Goal: Browse casually: Explore the website without a specific task or goal

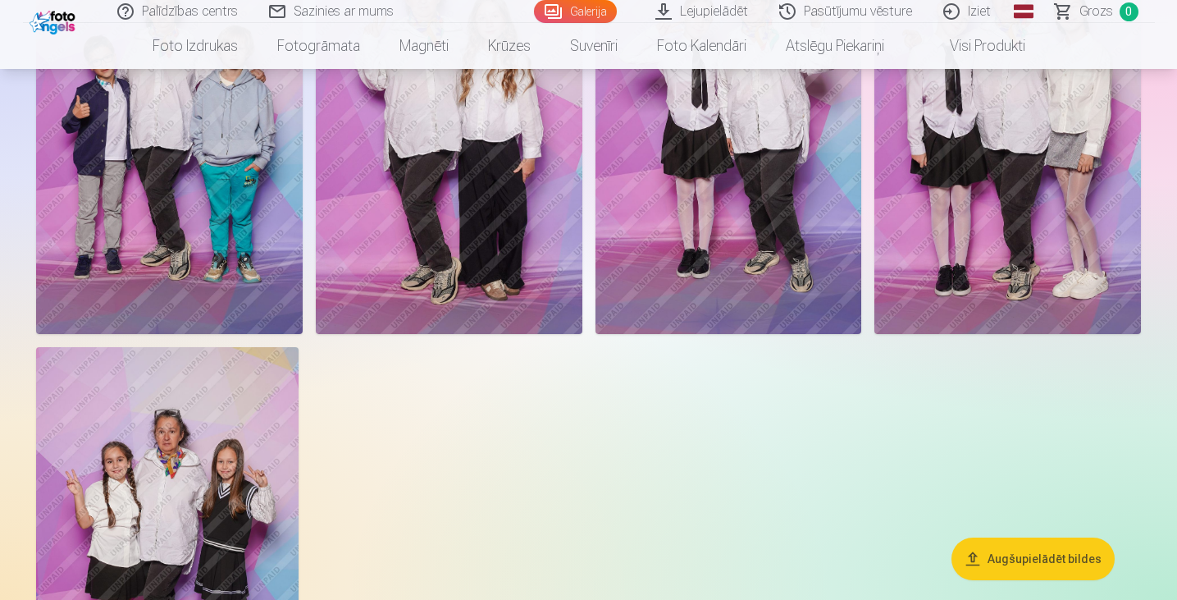
scroll to position [82, 0]
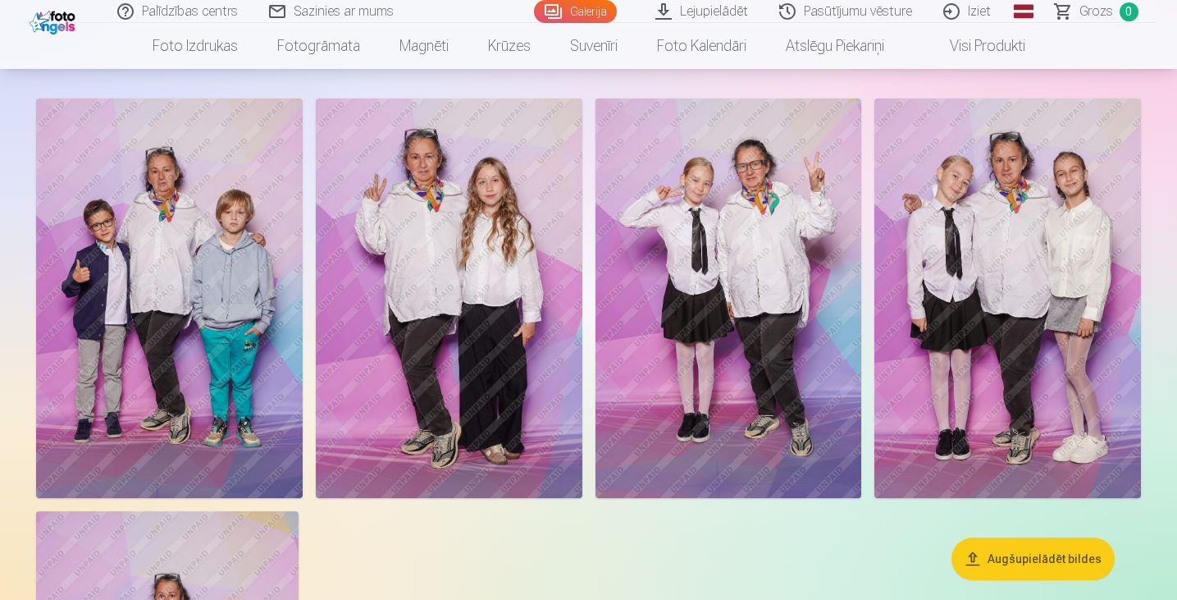
click at [936, 214] on img at bounding box center [1008, 298] width 267 height 400
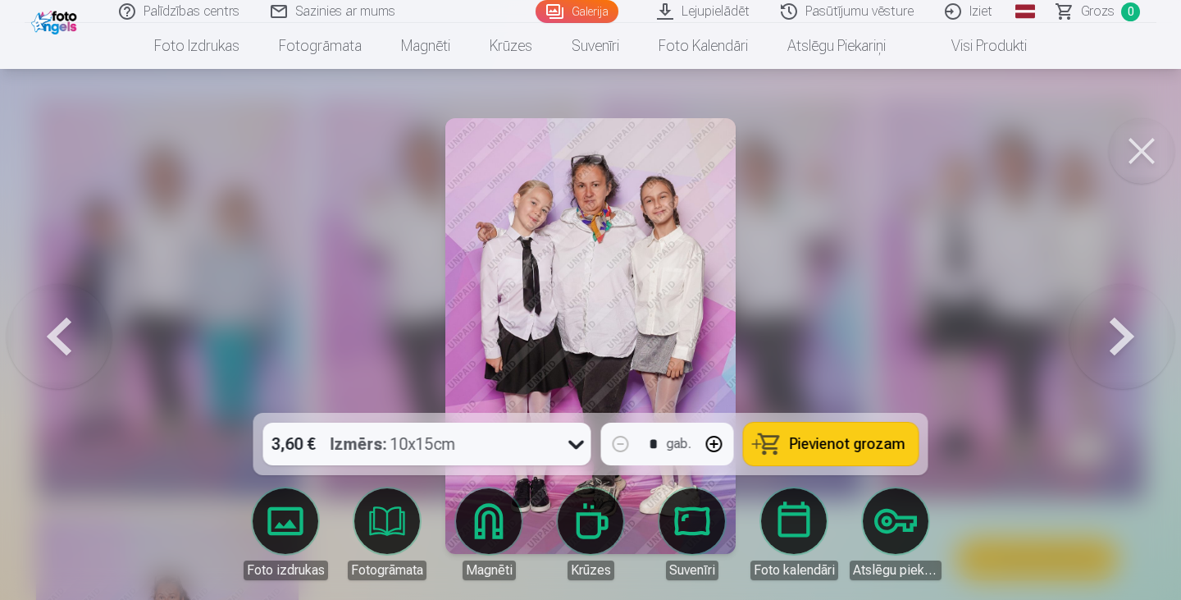
click at [610, 180] on img at bounding box center [590, 336] width 290 height 436
click at [1137, 149] on button at bounding box center [1142, 151] width 66 height 66
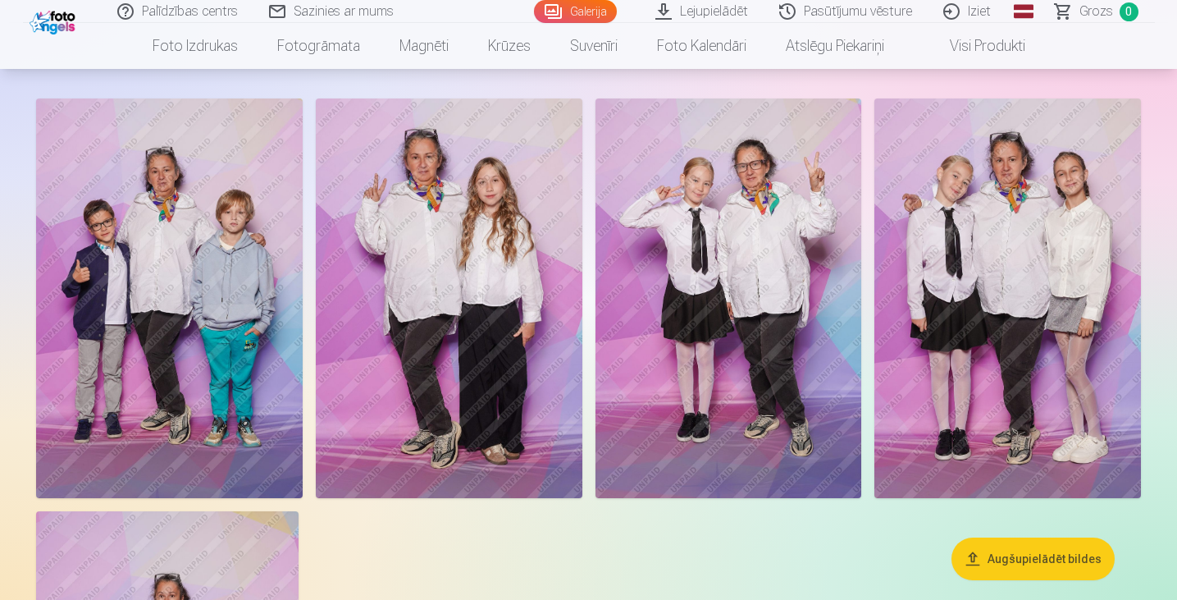
scroll to position [328, 0]
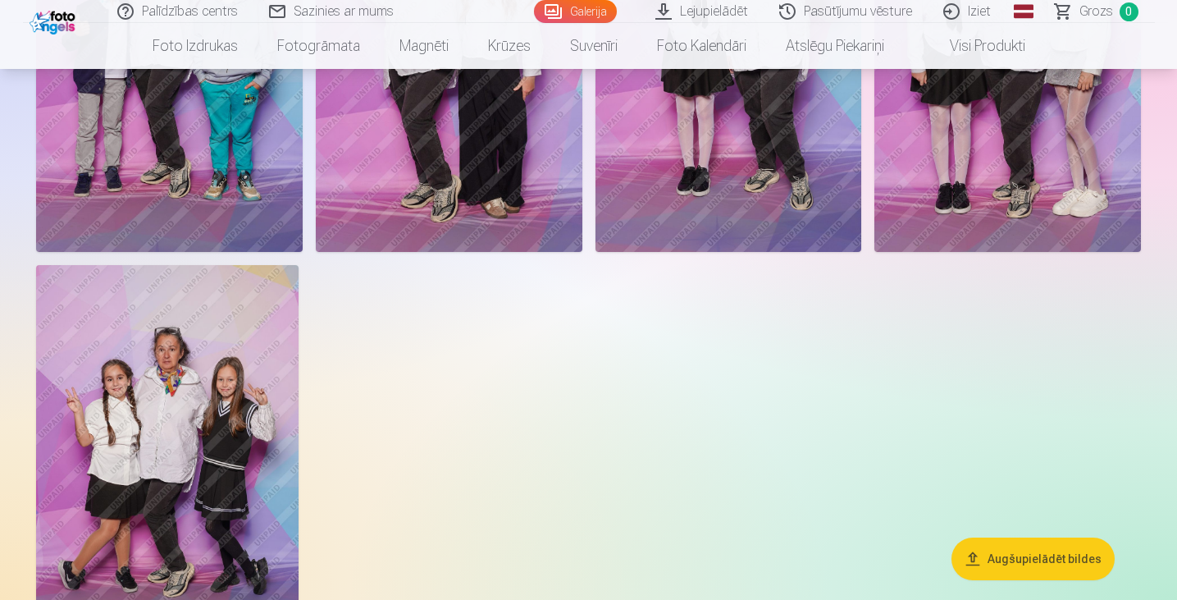
click at [265, 403] on img at bounding box center [167, 462] width 263 height 394
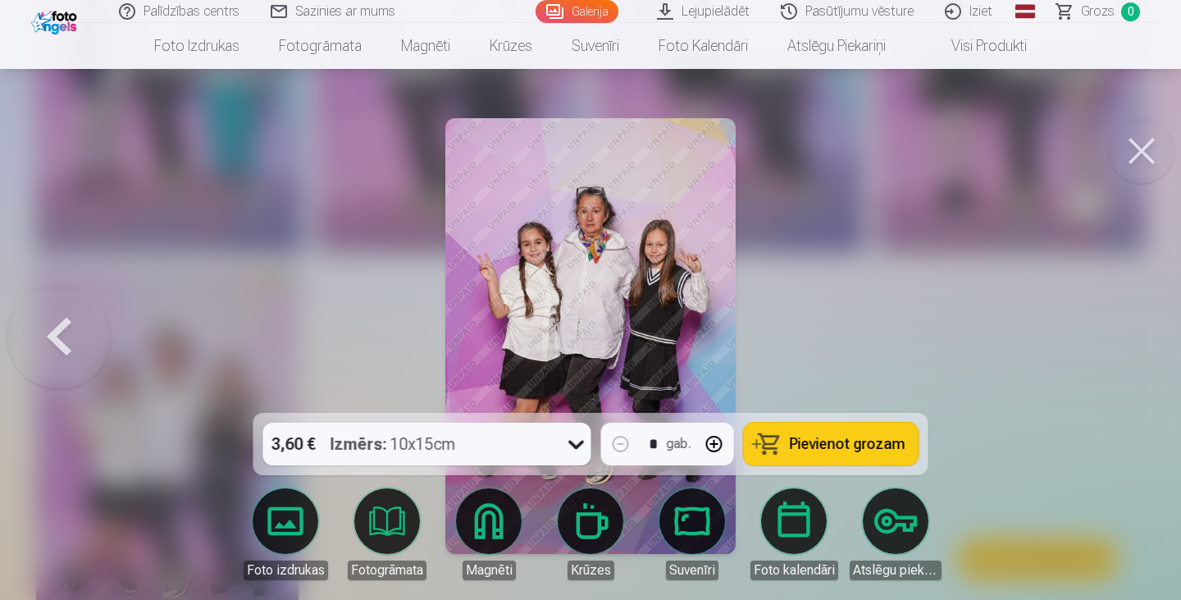
click at [1127, 150] on button at bounding box center [1142, 151] width 66 height 66
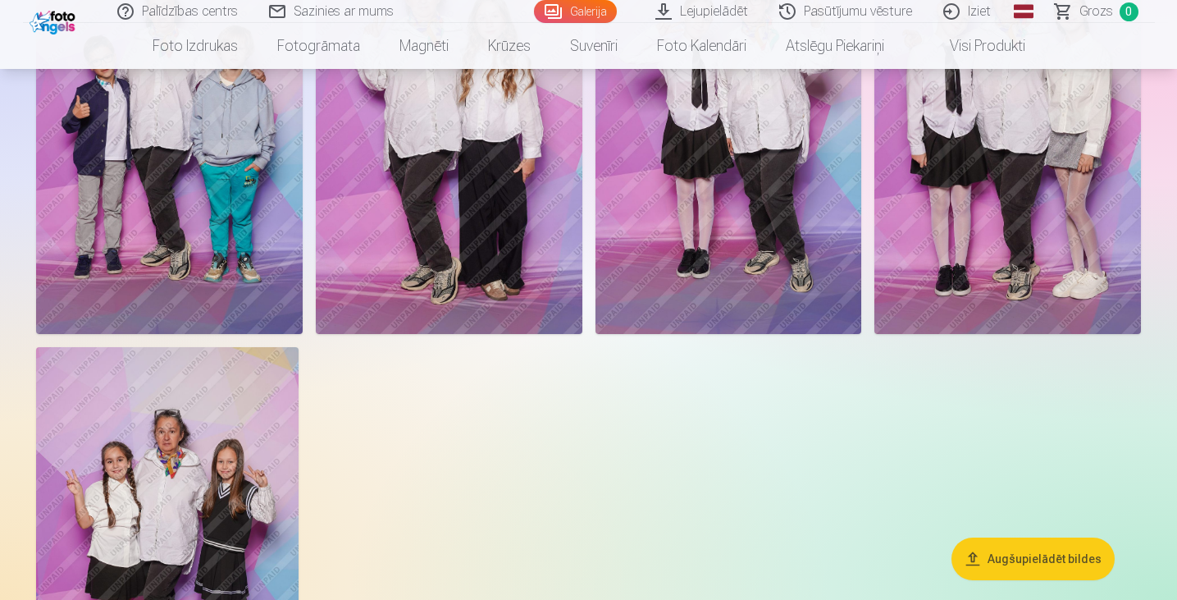
scroll to position [82, 0]
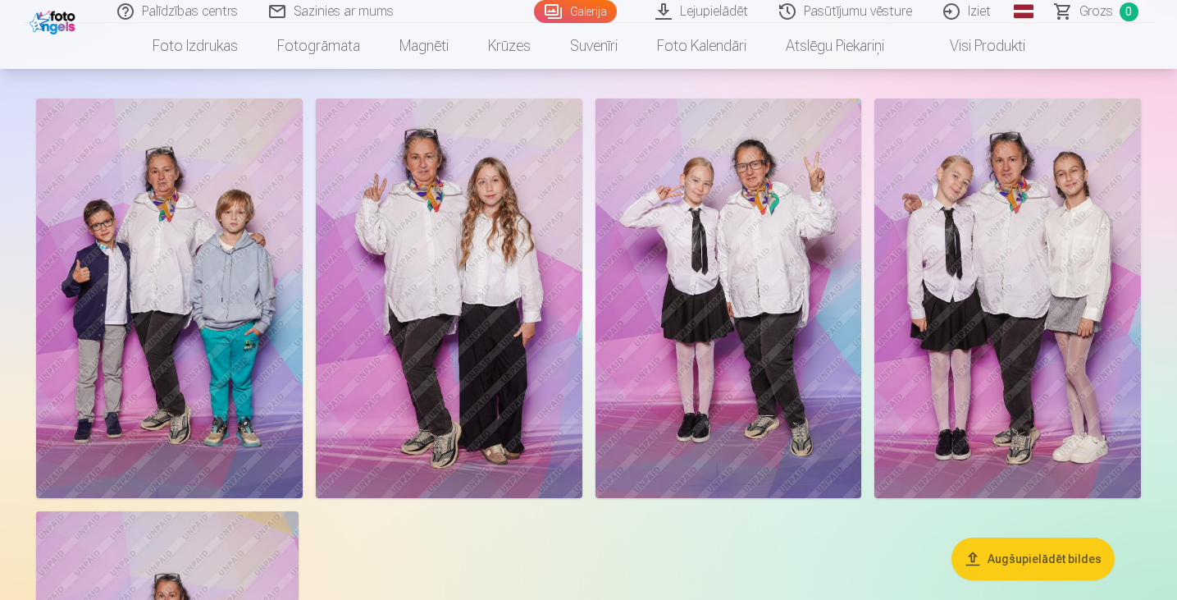
click at [1000, 555] on button "Augšupielādēt bildes" at bounding box center [1033, 558] width 163 height 43
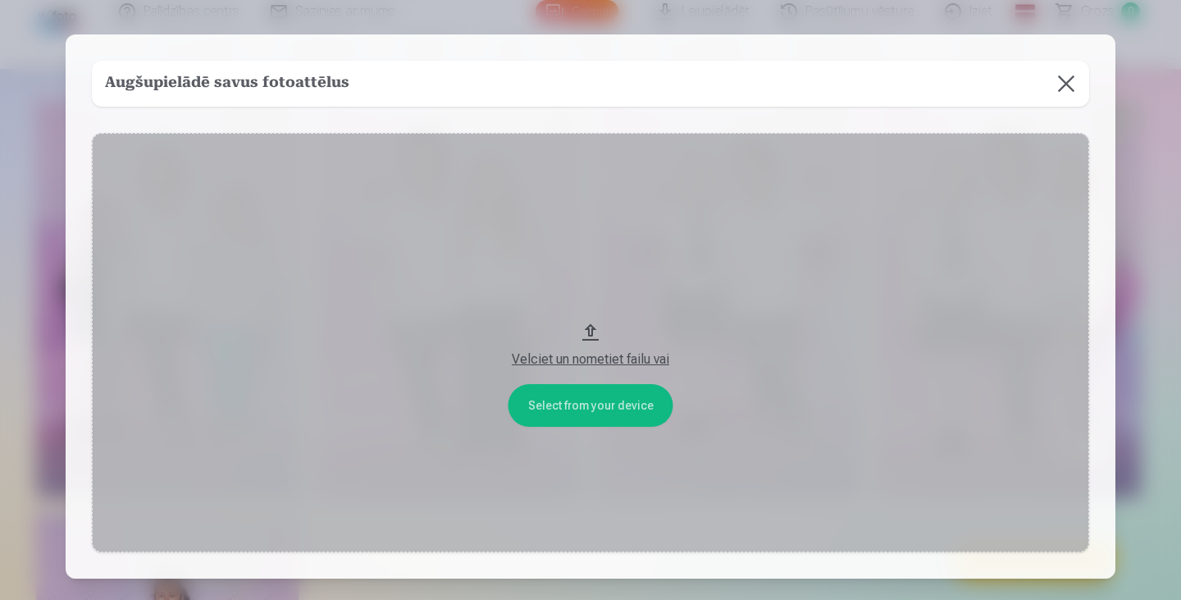
click at [1071, 75] on button at bounding box center [1067, 84] width 46 height 46
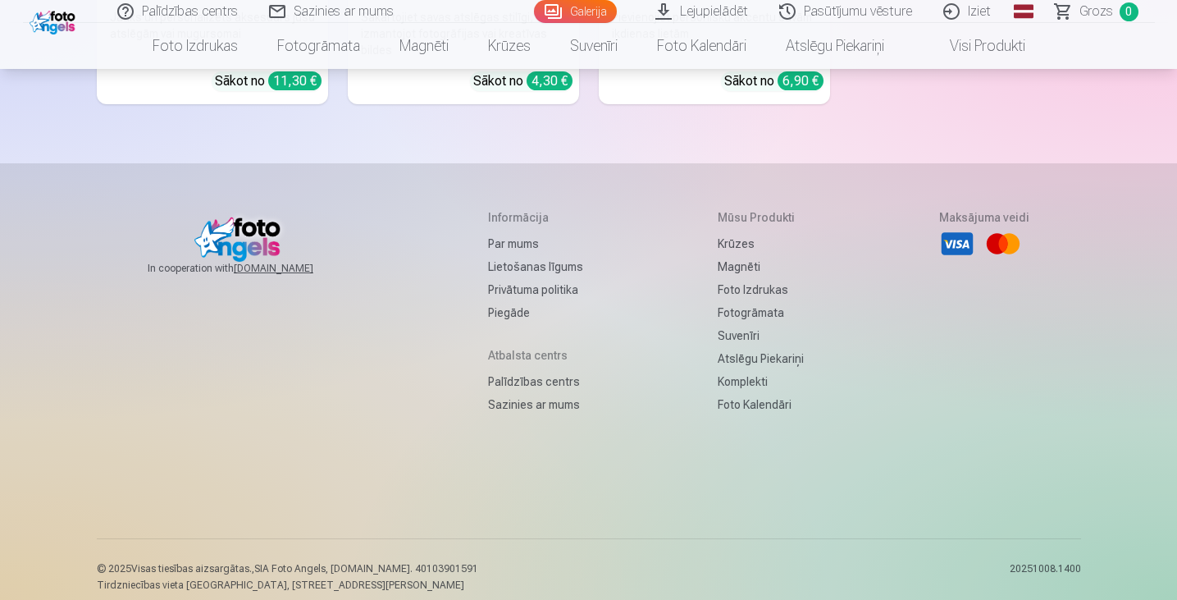
scroll to position [5019, 0]
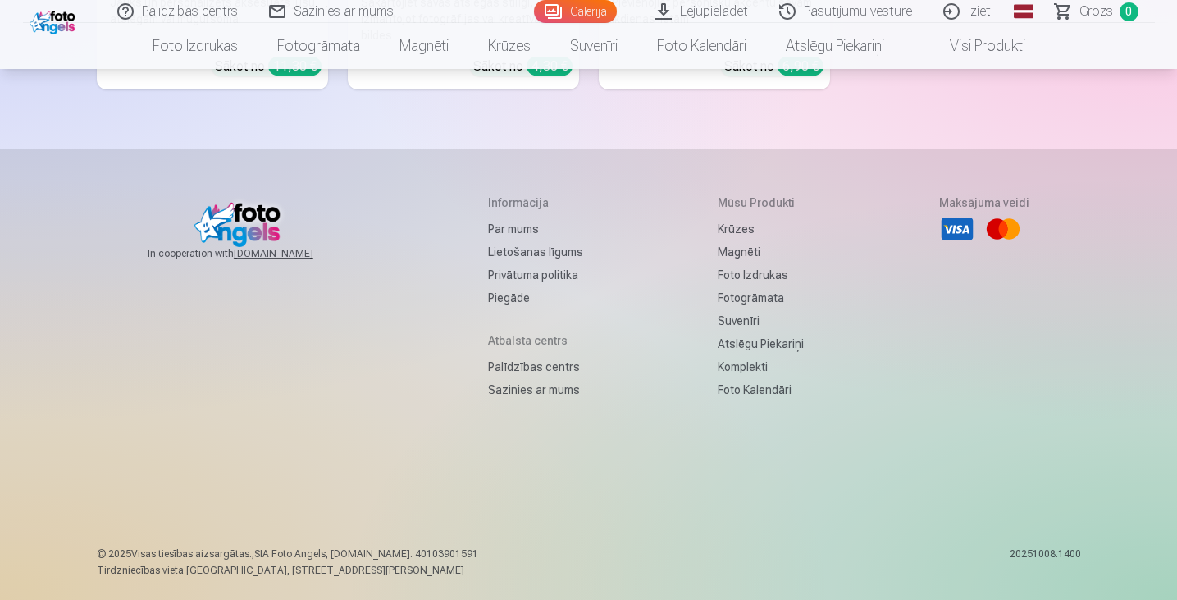
click at [840, 17] on link "Pasūtījumu vēsture" at bounding box center [847, 11] width 164 height 23
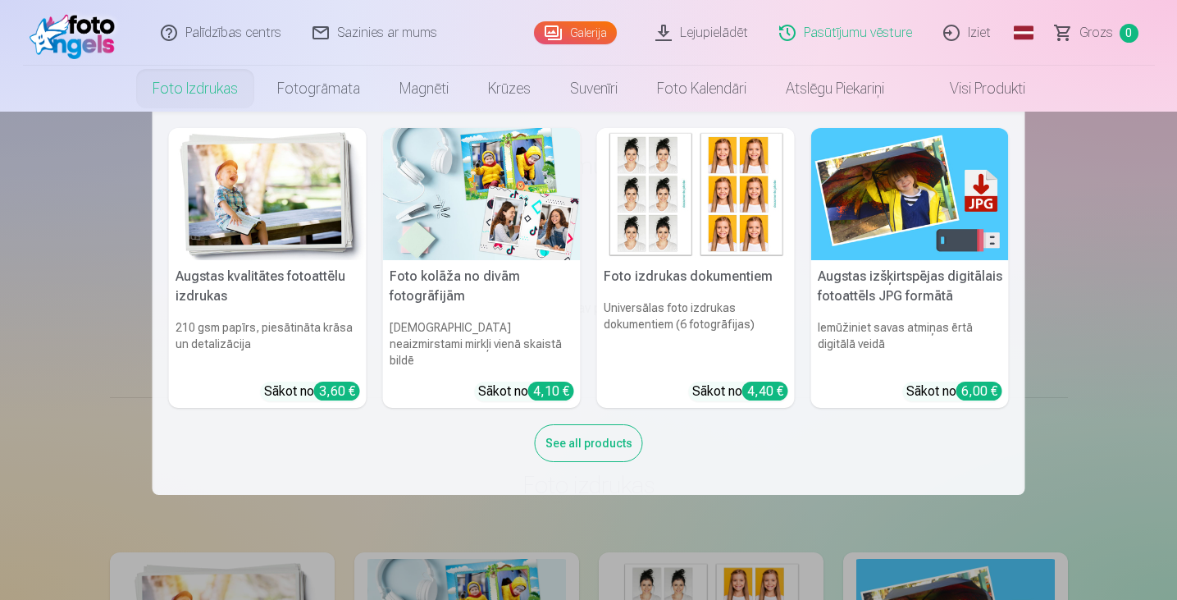
click at [190, 88] on link "Foto izdrukas" at bounding box center [195, 89] width 125 height 46
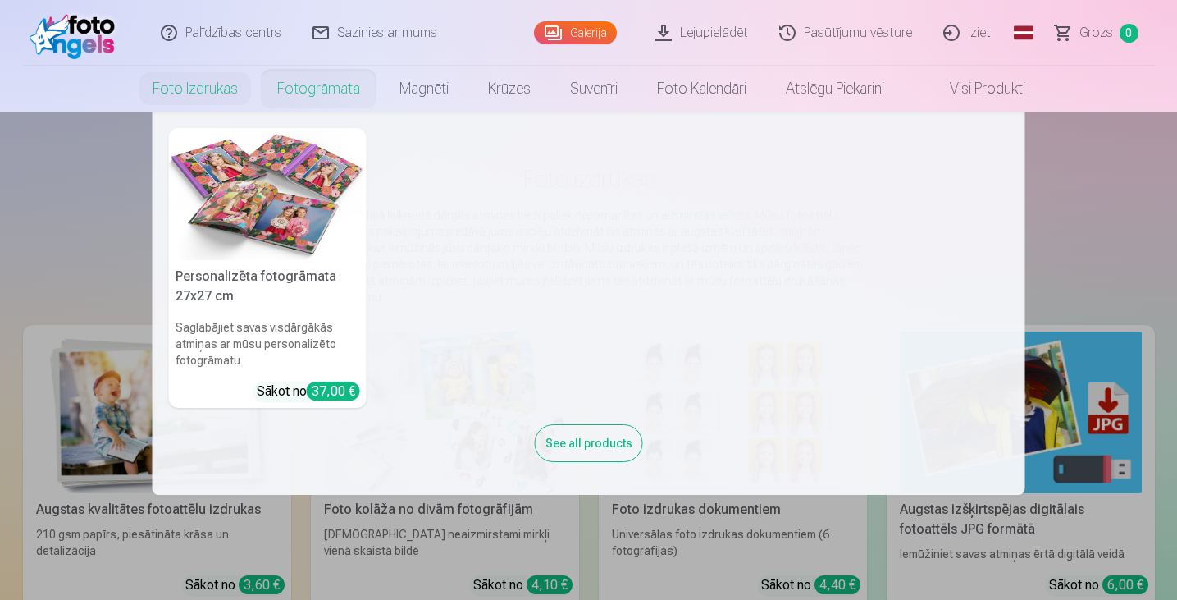
click at [287, 96] on link "Fotogrāmata" at bounding box center [319, 89] width 122 height 46
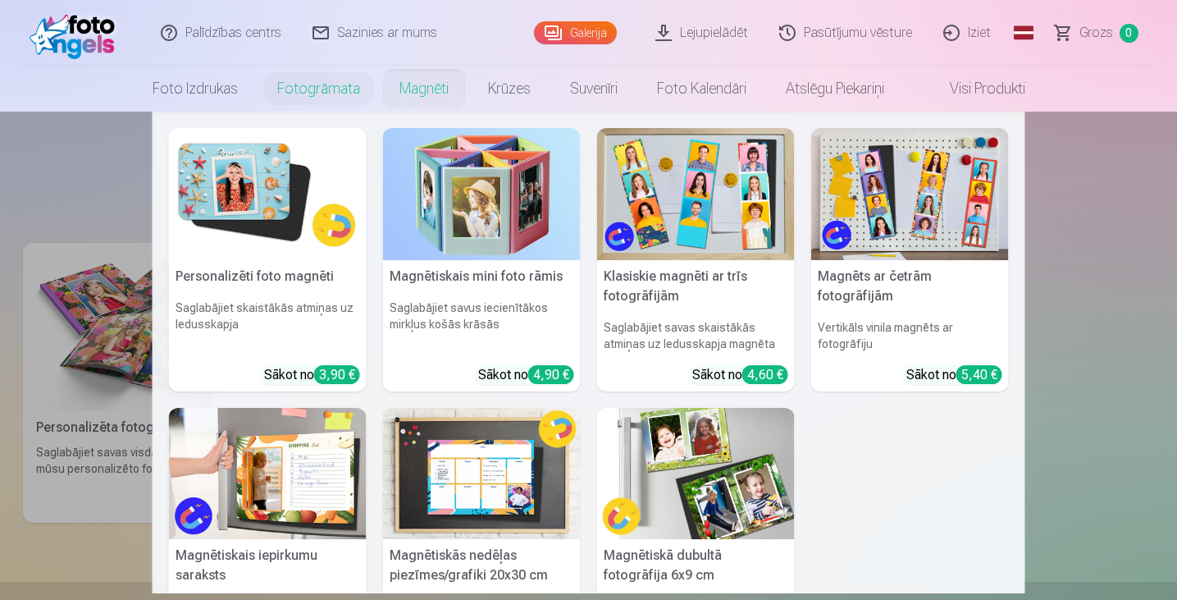
click at [432, 93] on link "Magnēti" at bounding box center [424, 89] width 89 height 46
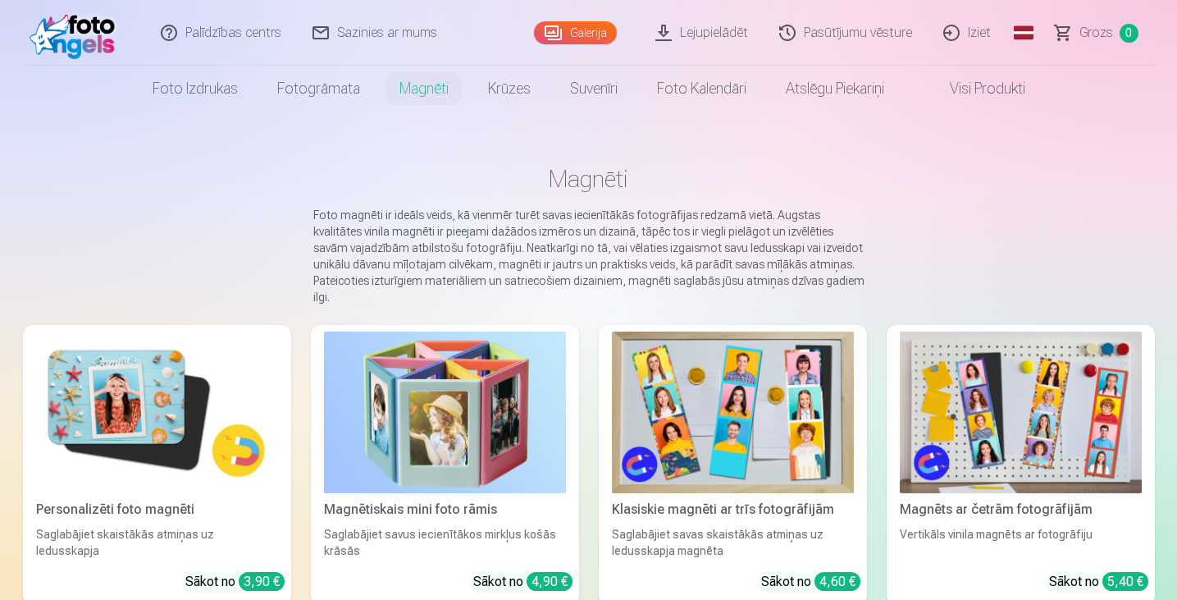
click at [832, 34] on link "Pasūtījumu vēsture" at bounding box center [847, 33] width 164 height 66
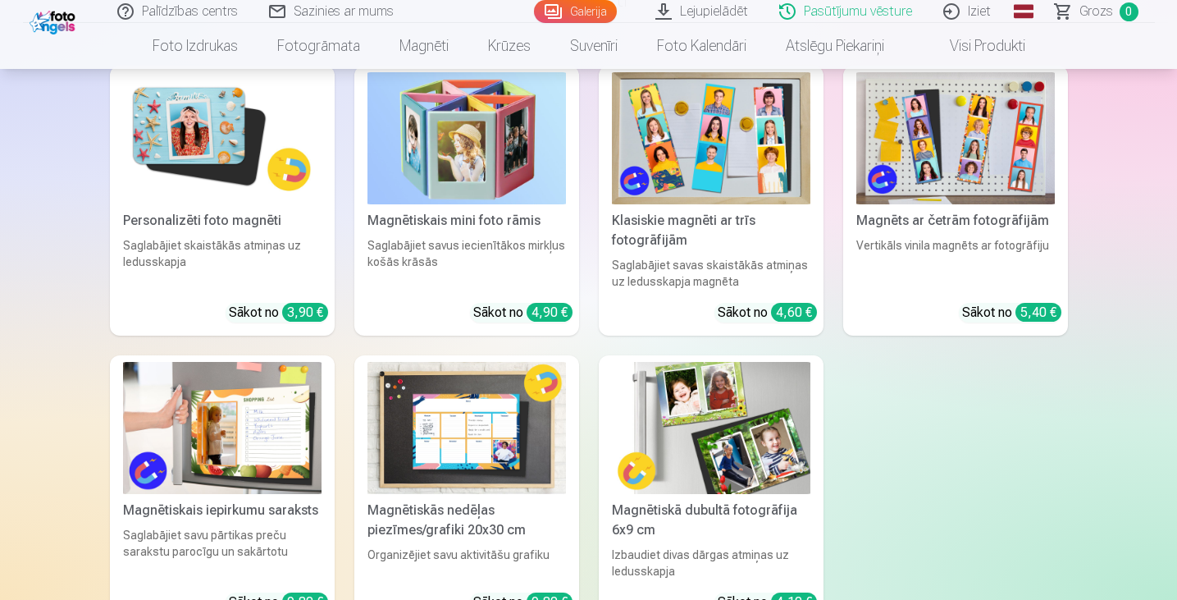
scroll to position [1559, 0]
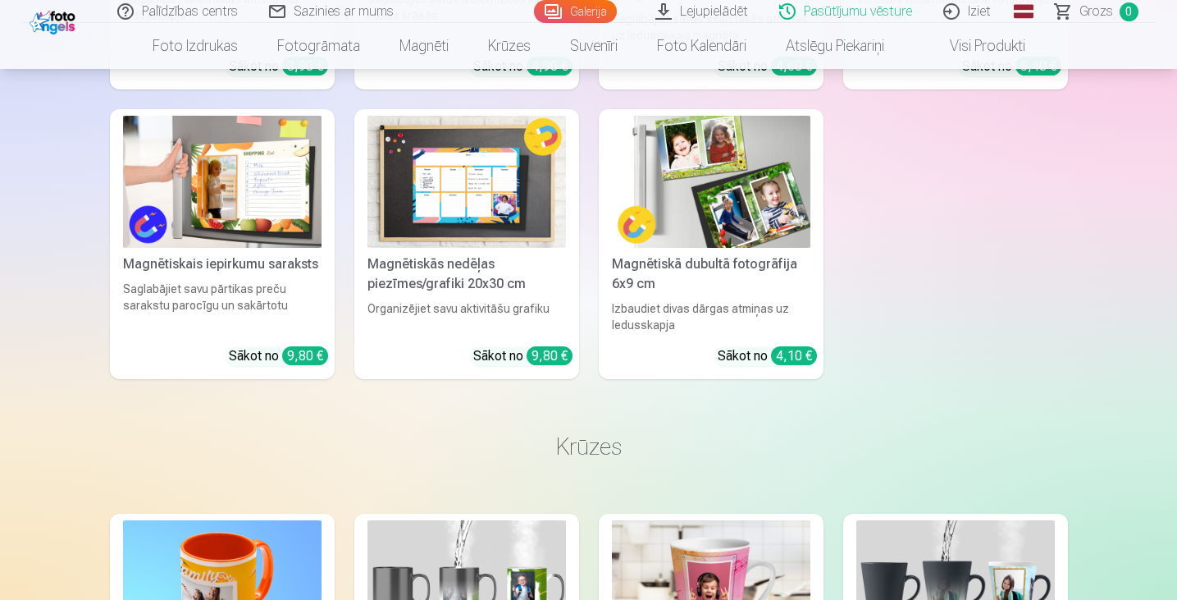
click at [55, 22] on div "Palīdzības centrs Sazinies ar mums Galerija Lejupielādēt Pasūtījumu vēsture Izi…" at bounding box center [589, 11] width 1132 height 23
click at [66, 21] on img at bounding box center [55, 21] width 50 height 28
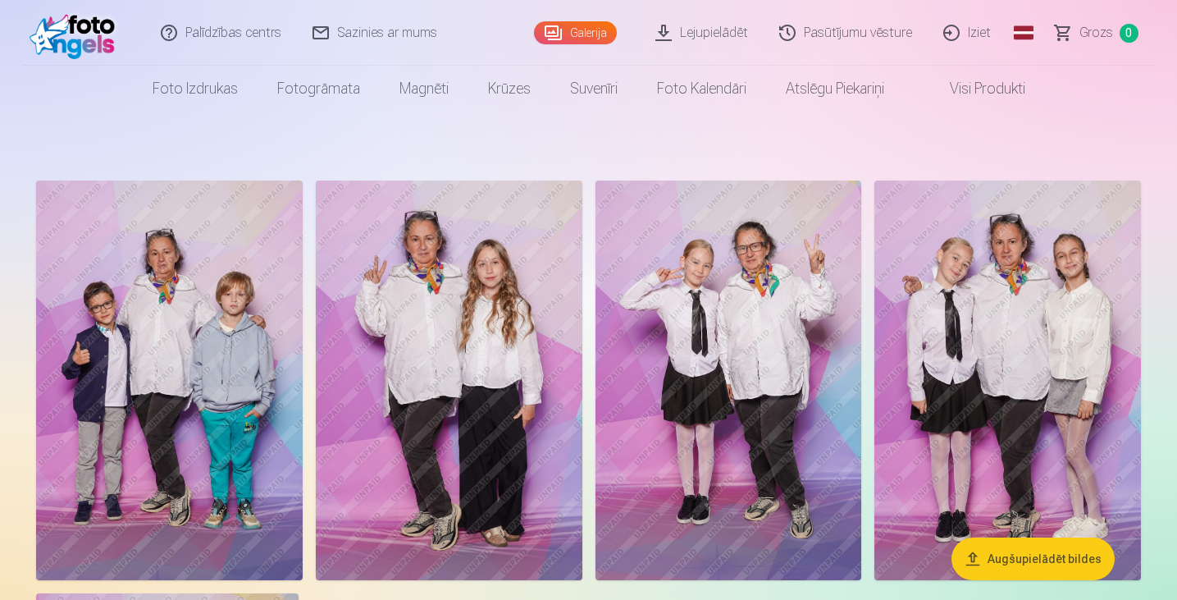
click at [263, 235] on img at bounding box center [169, 380] width 267 height 400
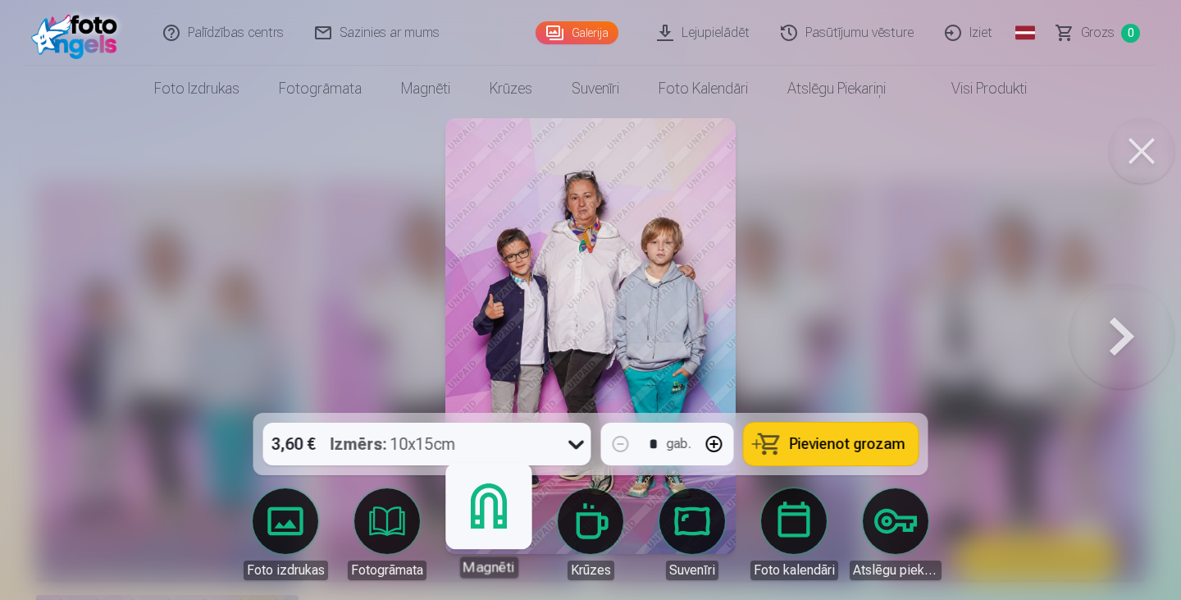
click at [465, 522] on link "Magnēti" at bounding box center [488, 527] width 101 height 101
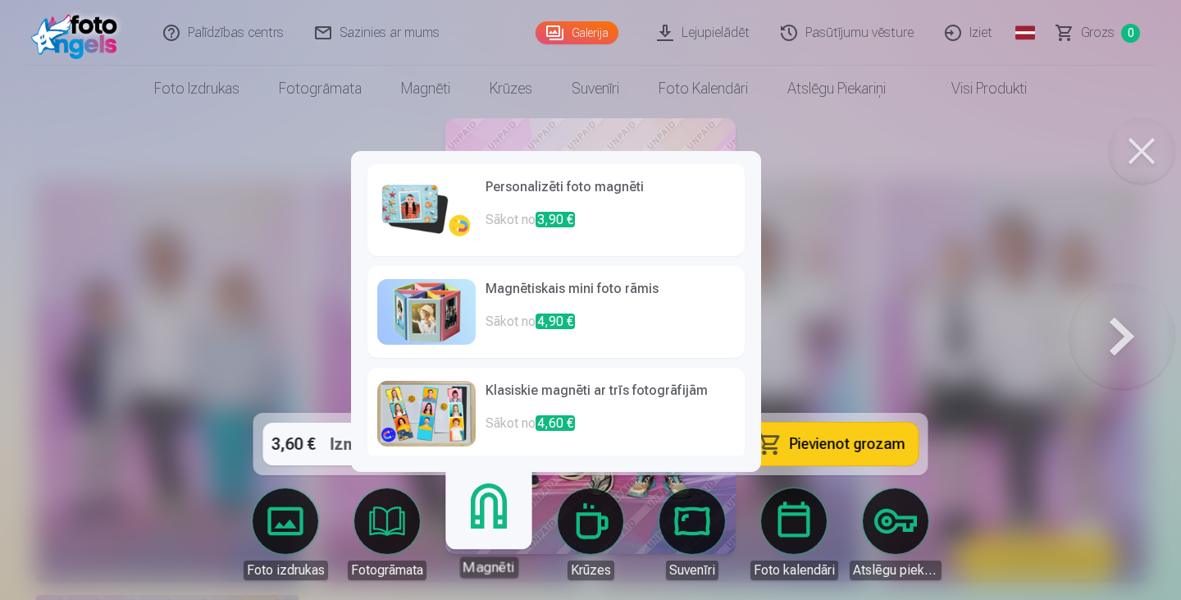
click at [588, 514] on link "Krūzes" at bounding box center [591, 534] width 92 height 92
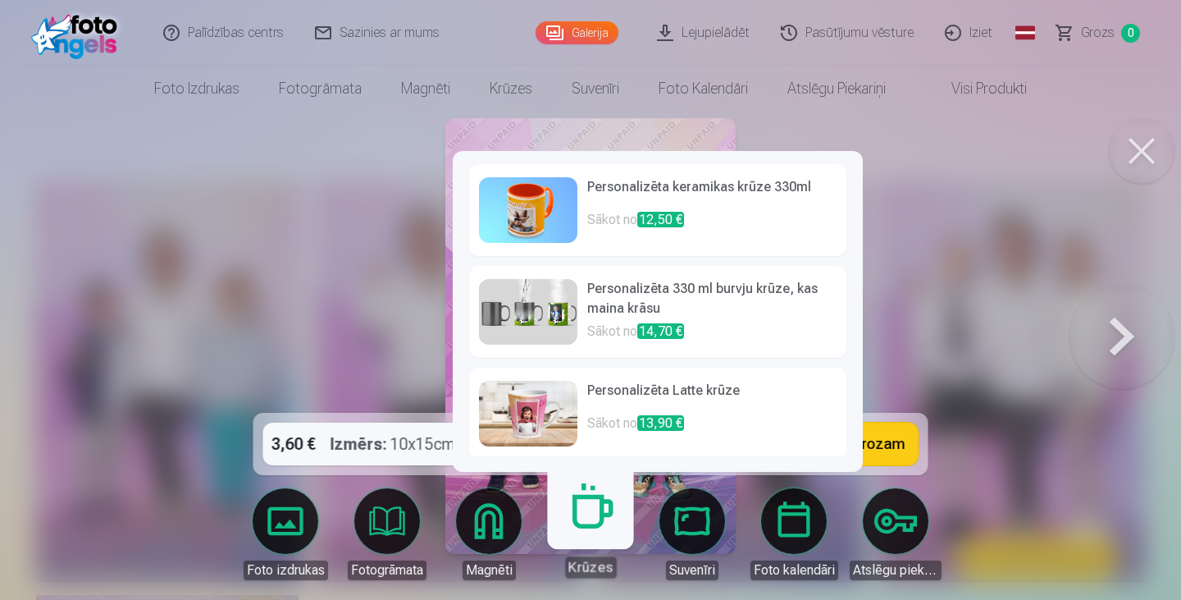
click at [519, 194] on img at bounding box center [528, 210] width 98 height 66
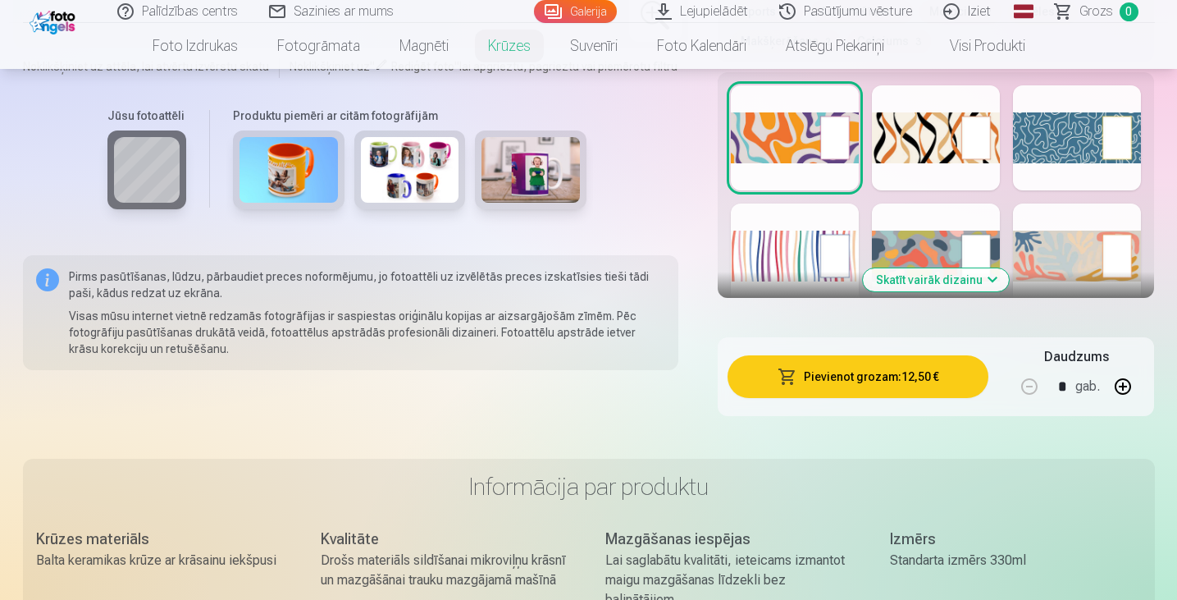
scroll to position [574, 0]
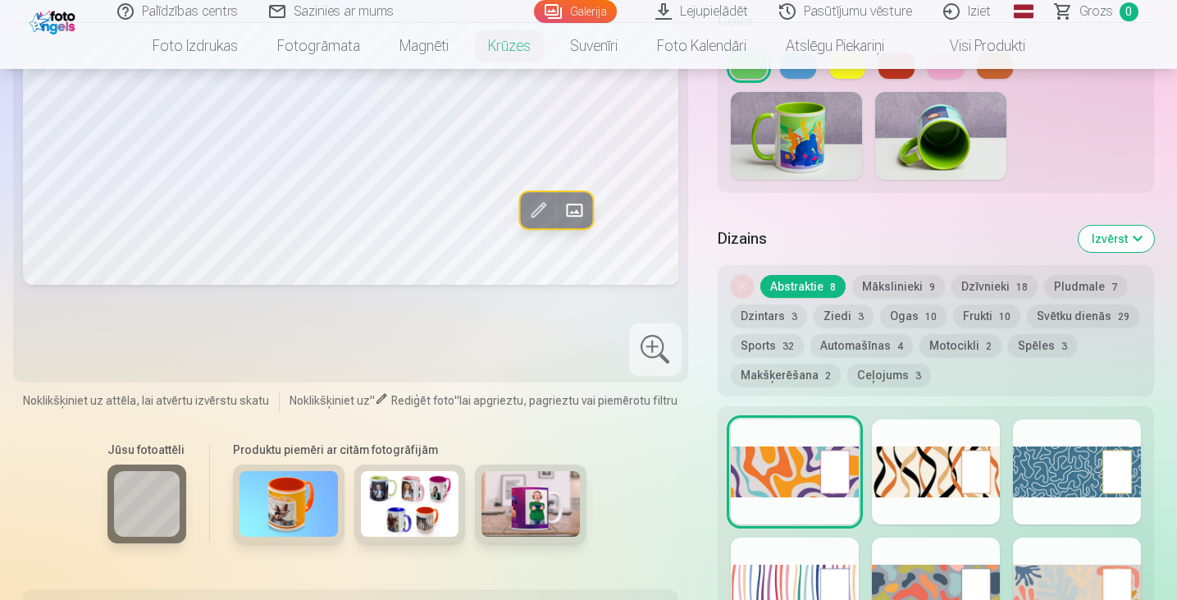
click at [795, 150] on img at bounding box center [796, 136] width 131 height 88
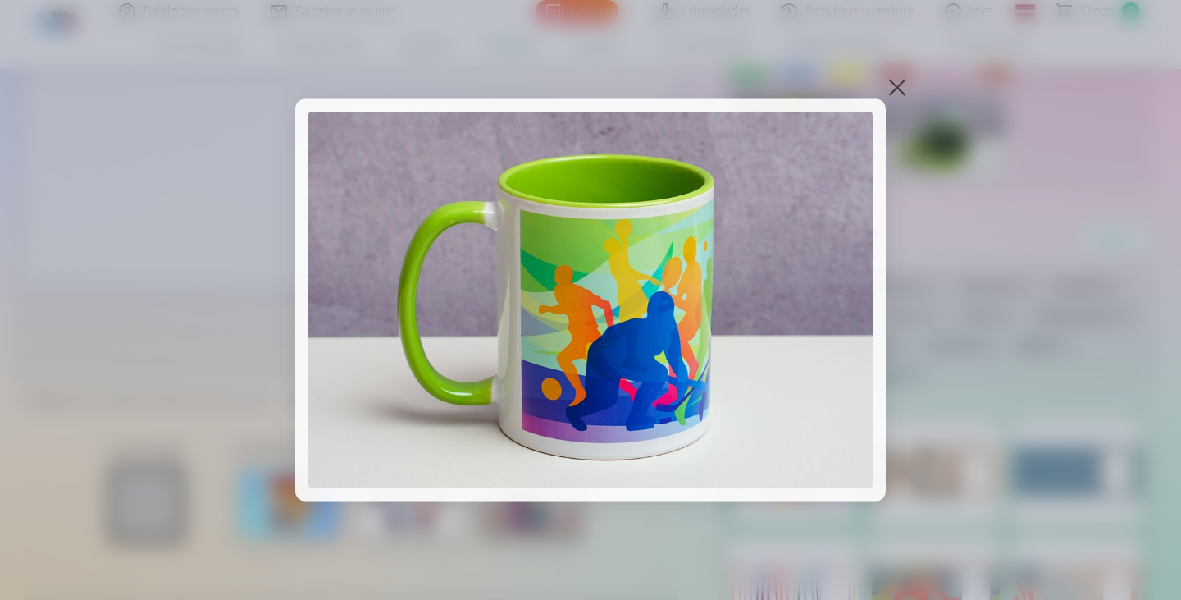
click at [910, 88] on div at bounding box center [590, 300] width 1181 height 600
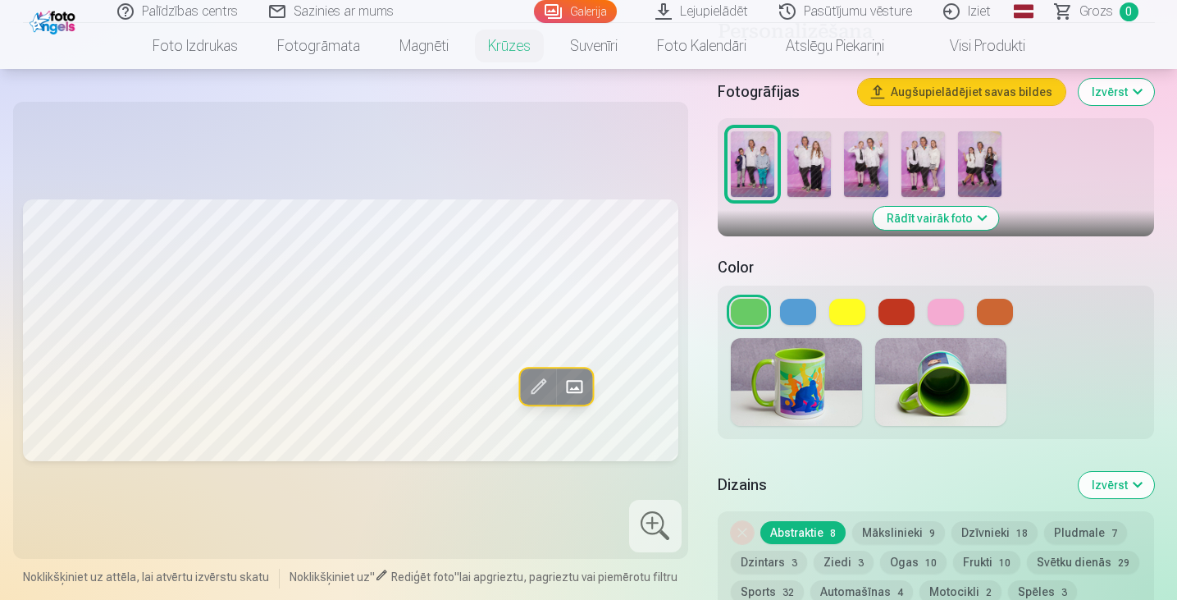
scroll to position [82, 0]
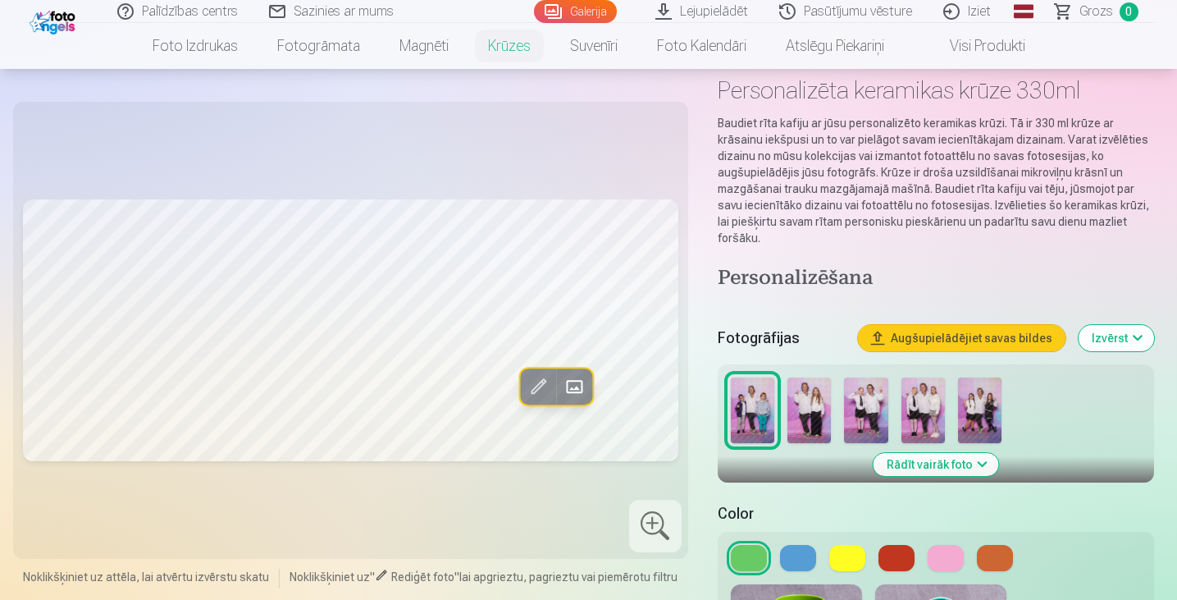
click at [932, 398] on img at bounding box center [923, 410] width 43 height 66
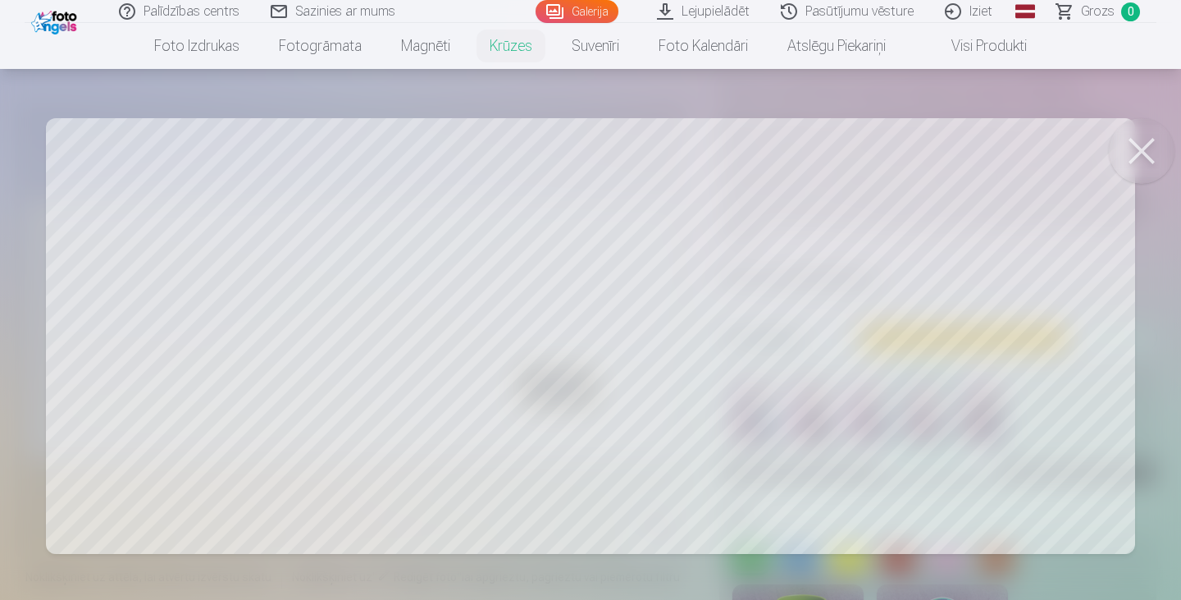
click at [533, 377] on div at bounding box center [590, 300] width 1181 height 600
click at [1146, 151] on button at bounding box center [1142, 151] width 66 height 66
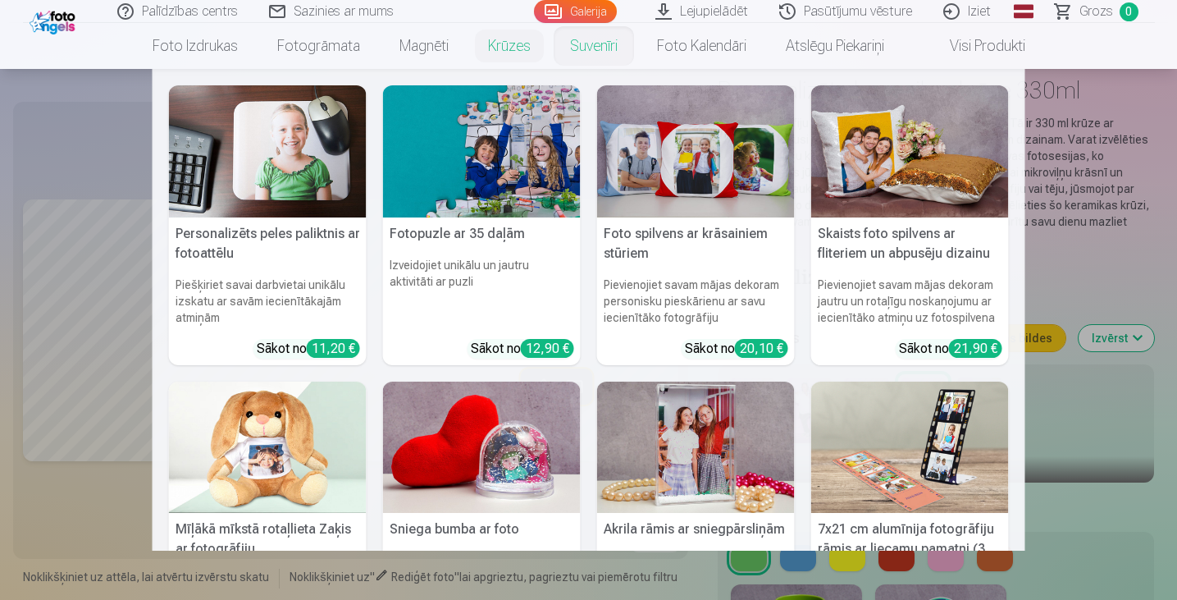
click at [596, 46] on link "Suvenīri" at bounding box center [594, 46] width 87 height 46
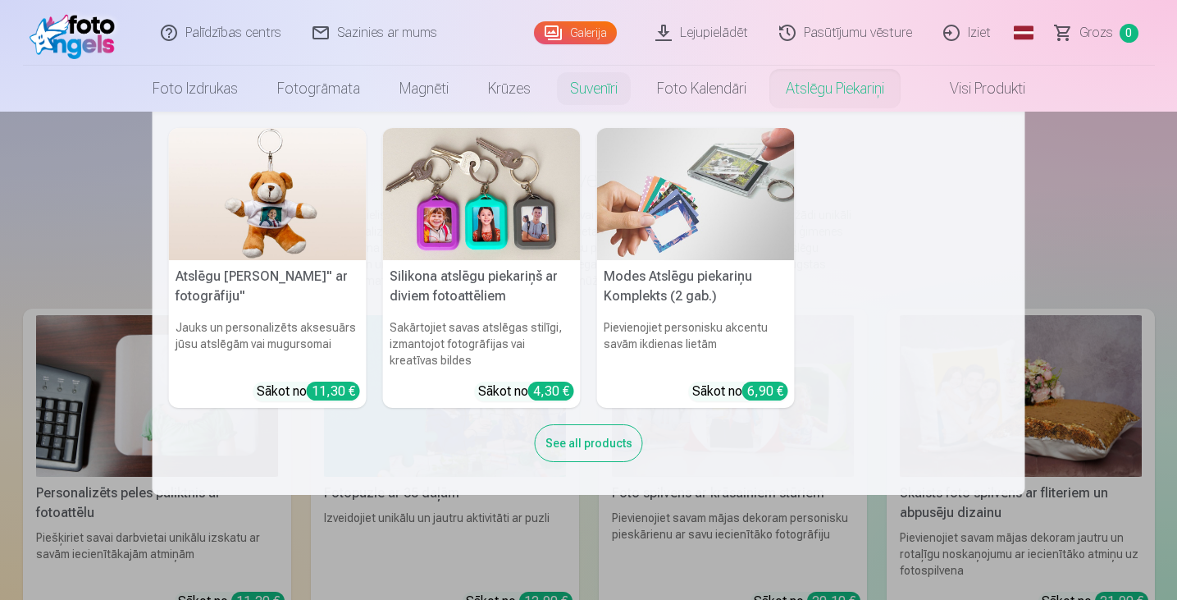
click at [828, 77] on link "Atslēgu piekariņi" at bounding box center [835, 89] width 138 height 46
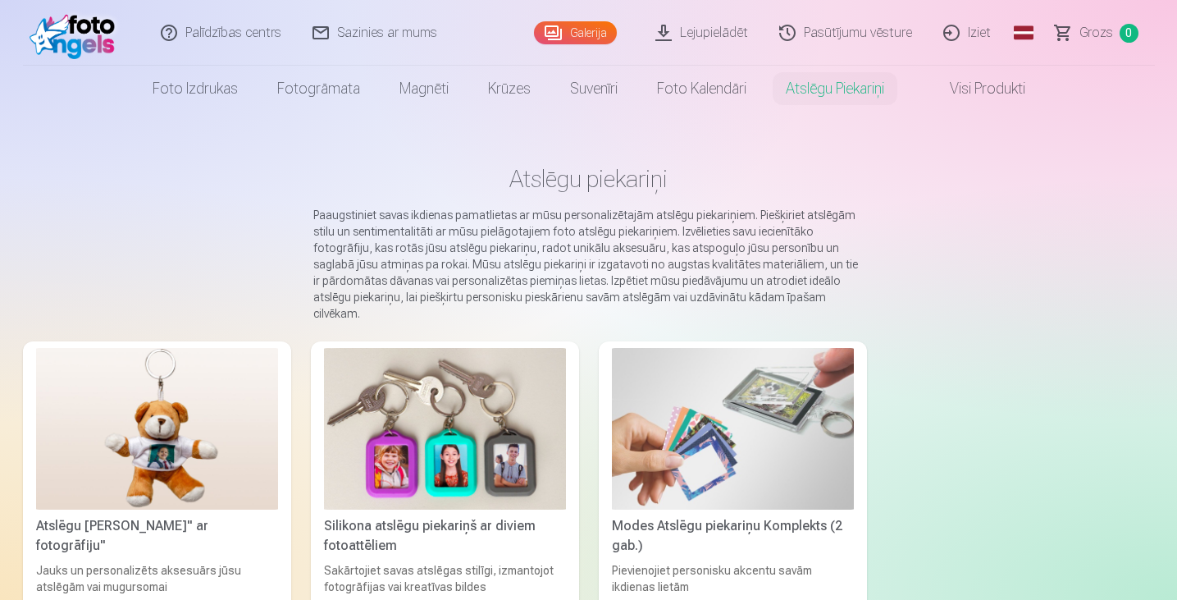
click at [982, 85] on link "Visi produkti" at bounding box center [974, 89] width 141 height 46
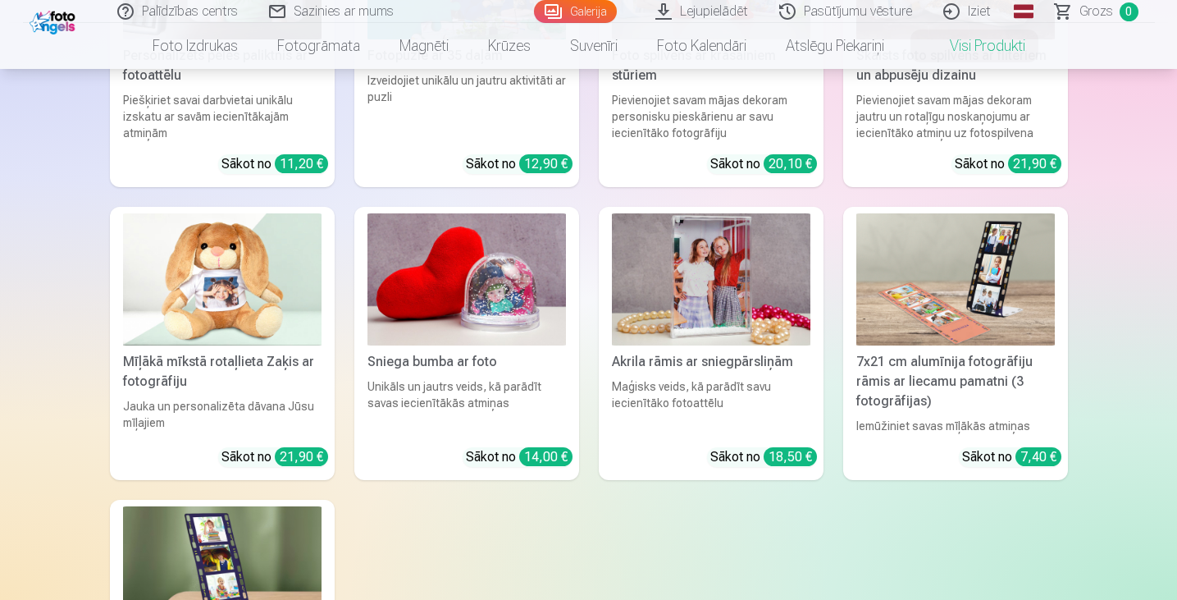
scroll to position [2214, 0]
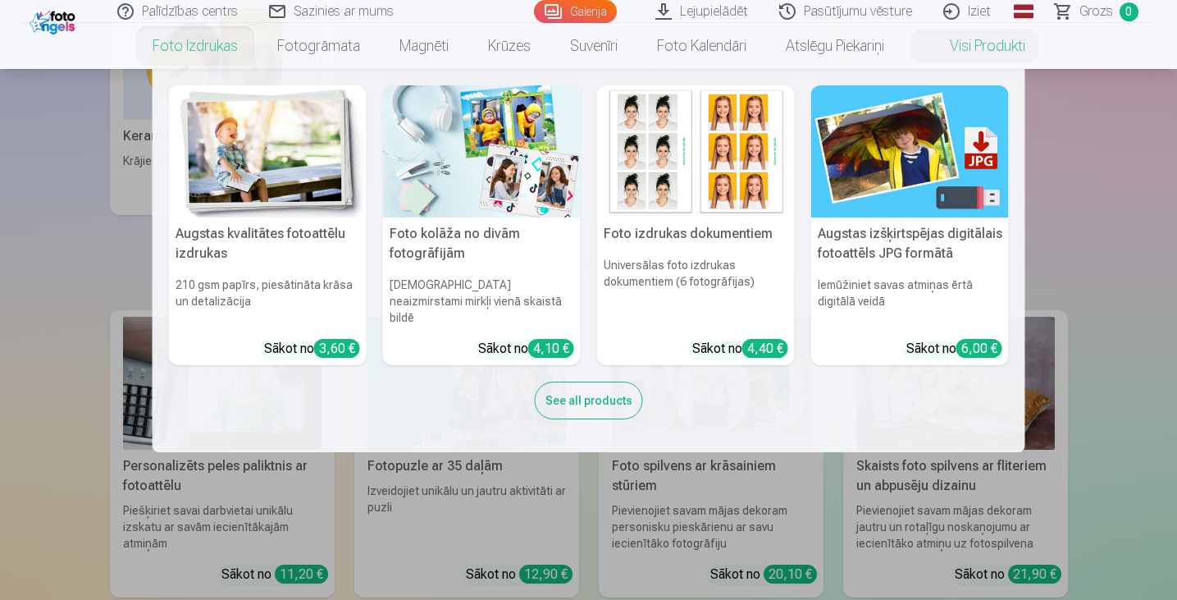
click at [206, 49] on link "Foto izdrukas" at bounding box center [195, 46] width 125 height 46
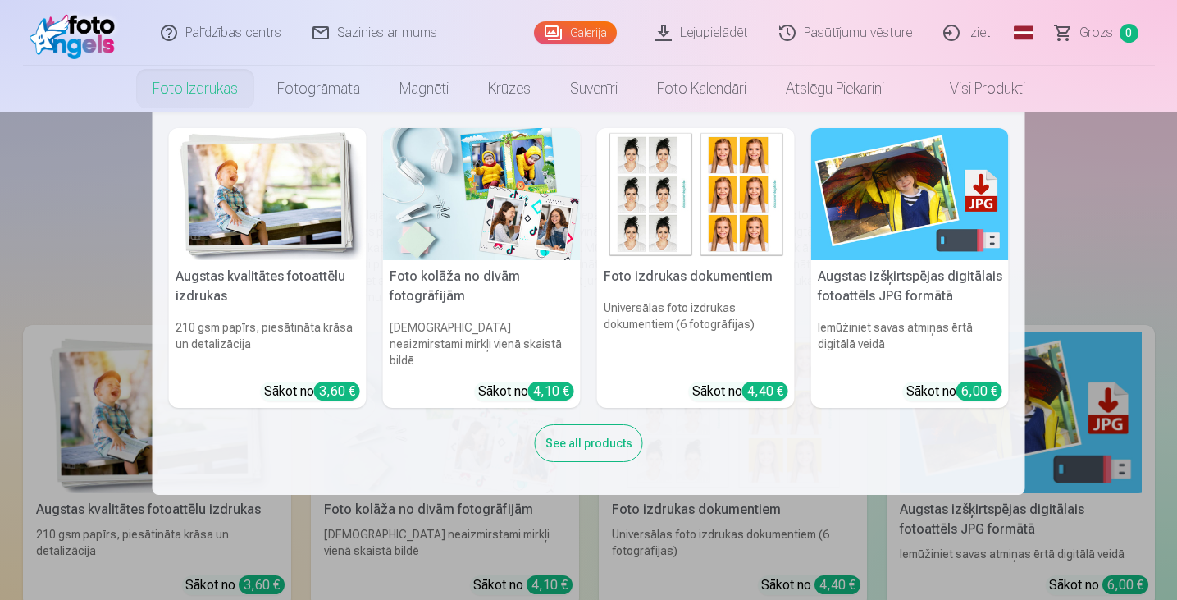
click at [211, 92] on link "Foto izdrukas" at bounding box center [195, 89] width 125 height 46
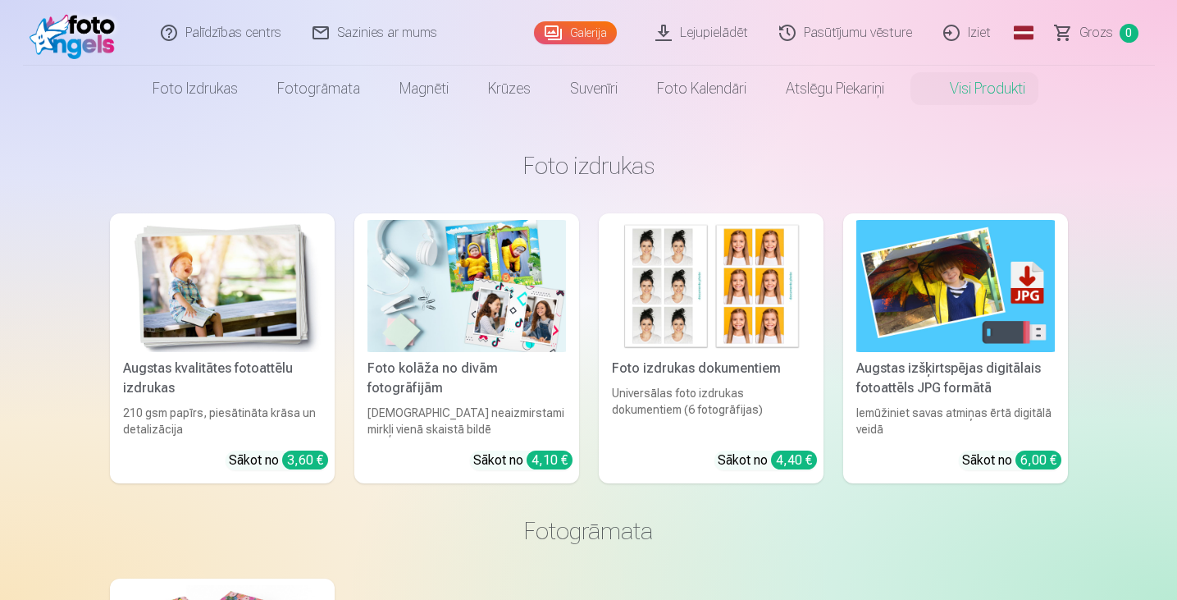
click at [971, 88] on link "Visi produkti" at bounding box center [974, 89] width 141 height 46
click at [859, 29] on link "Pasūtījumu vēsture" at bounding box center [847, 33] width 164 height 66
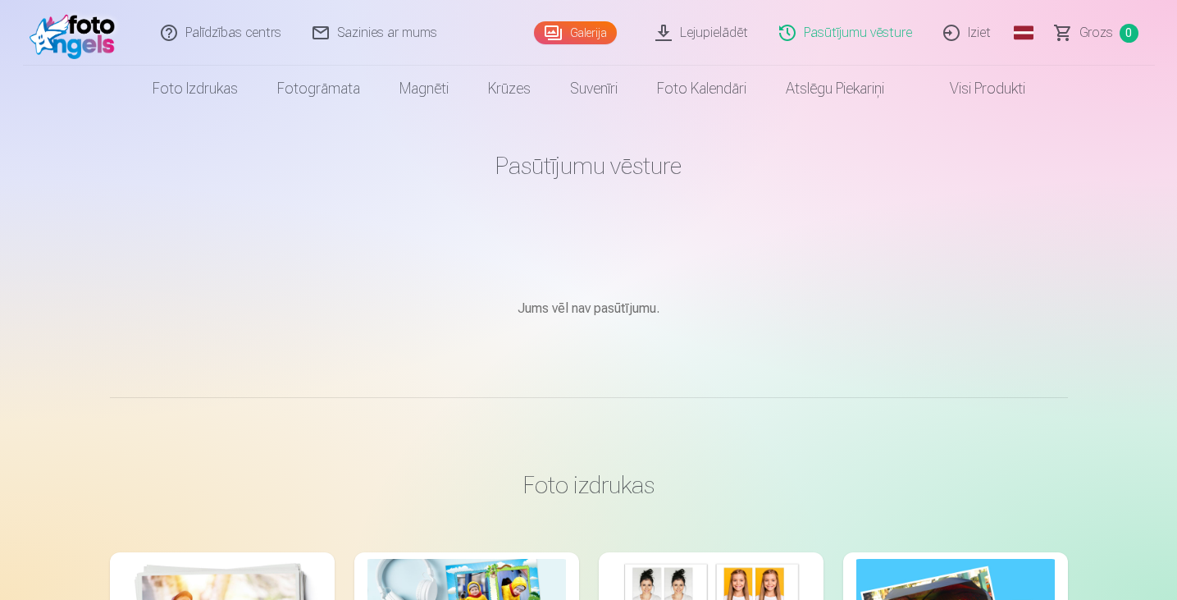
click at [608, 32] on link "Galerija" at bounding box center [575, 32] width 83 height 23
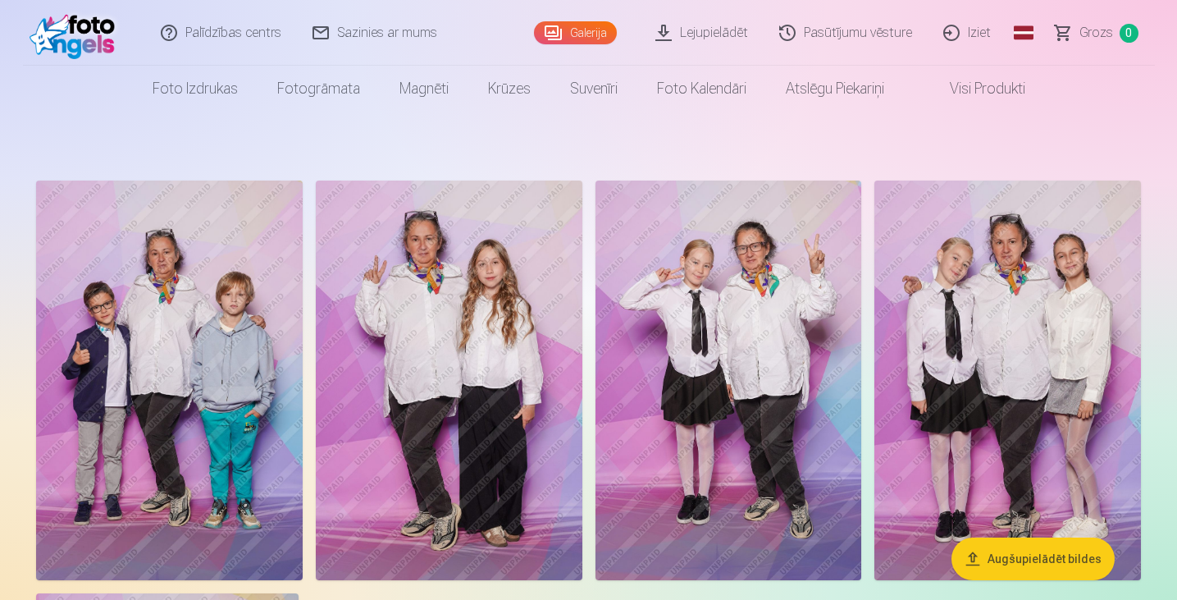
click at [1005, 374] on img at bounding box center [1008, 380] width 267 height 400
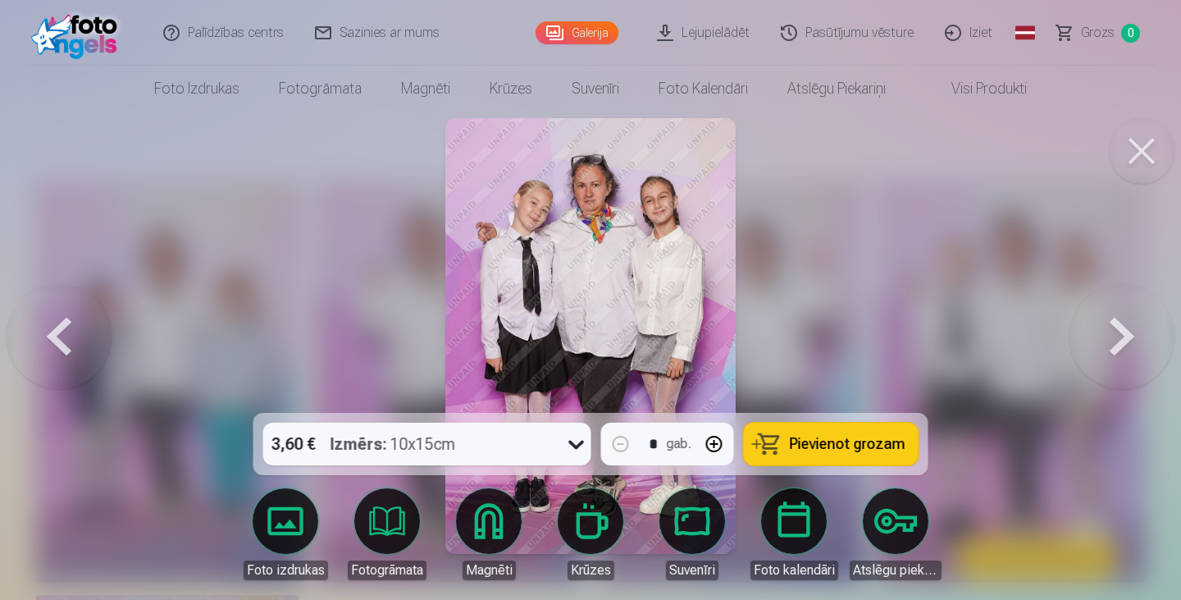
click at [645, 219] on img at bounding box center [590, 336] width 290 height 436
click at [569, 445] on icon at bounding box center [577, 444] width 26 height 26
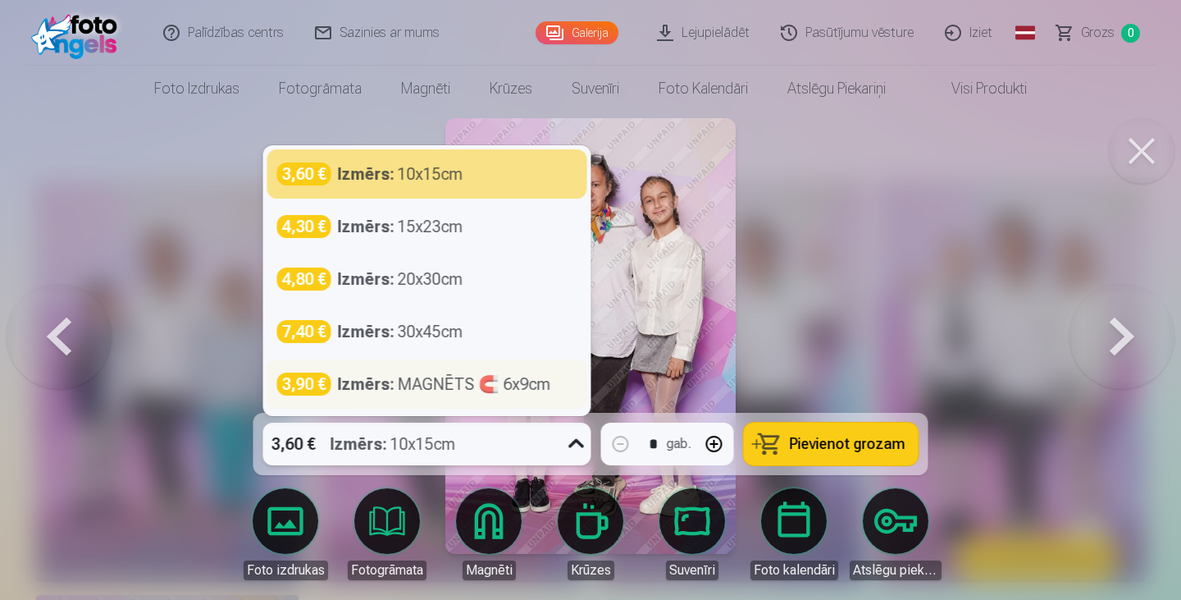
click at [496, 381] on div "Izmērs : MAGNĒTS 🧲 6x9cm" at bounding box center [444, 383] width 213 height 23
